Goal: Task Accomplishment & Management: Use online tool/utility

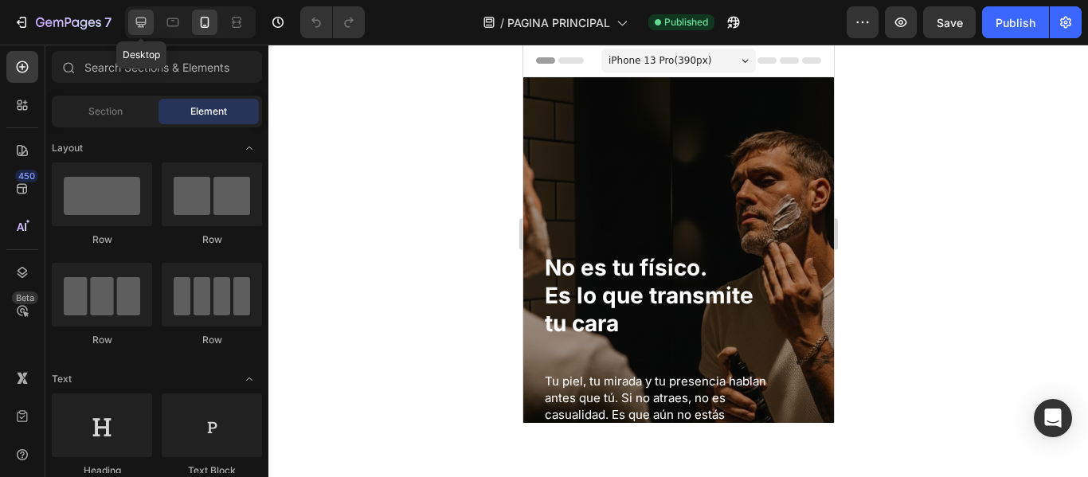
click at [143, 25] on icon at bounding box center [141, 23] width 10 height 10
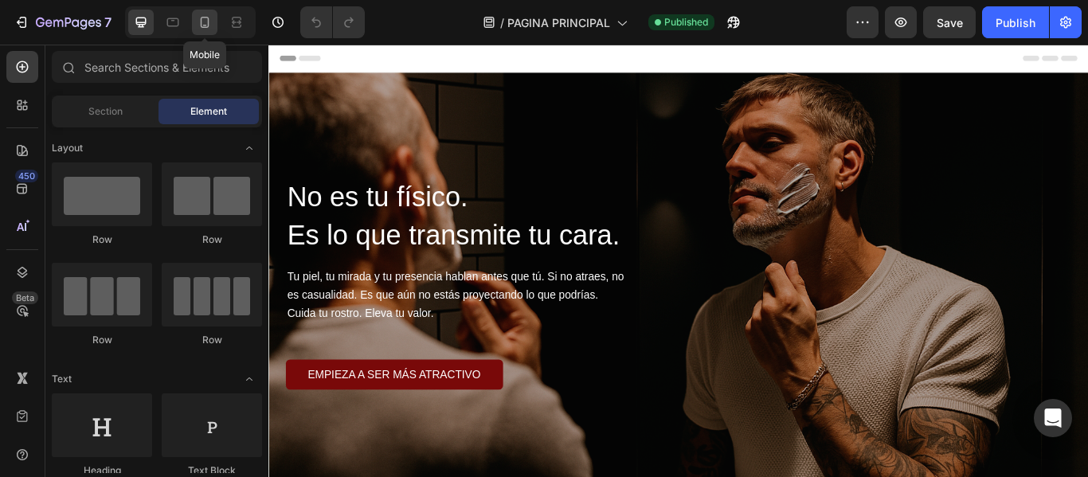
click at [208, 25] on icon at bounding box center [205, 22] width 9 height 11
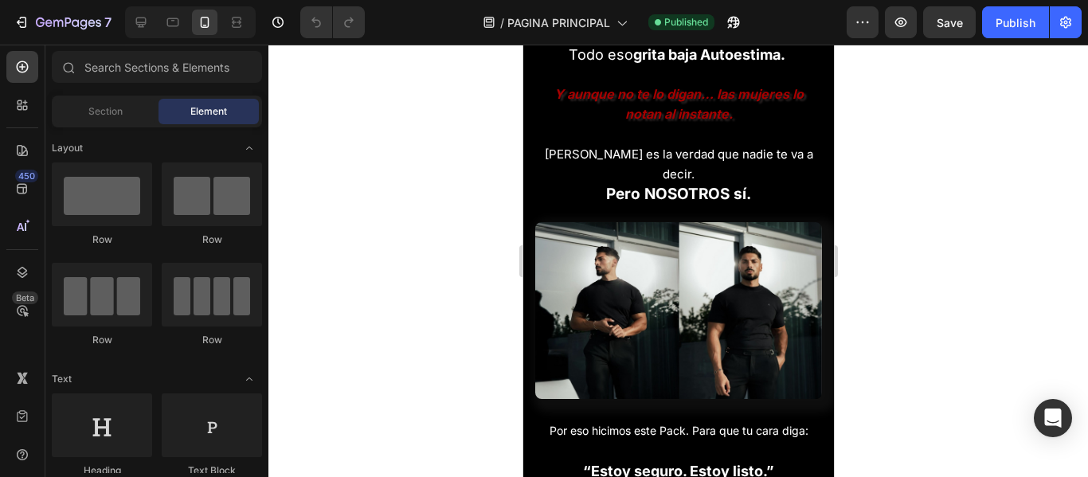
scroll to position [1752, 0]
